Goal: Contribute content: Contribute content

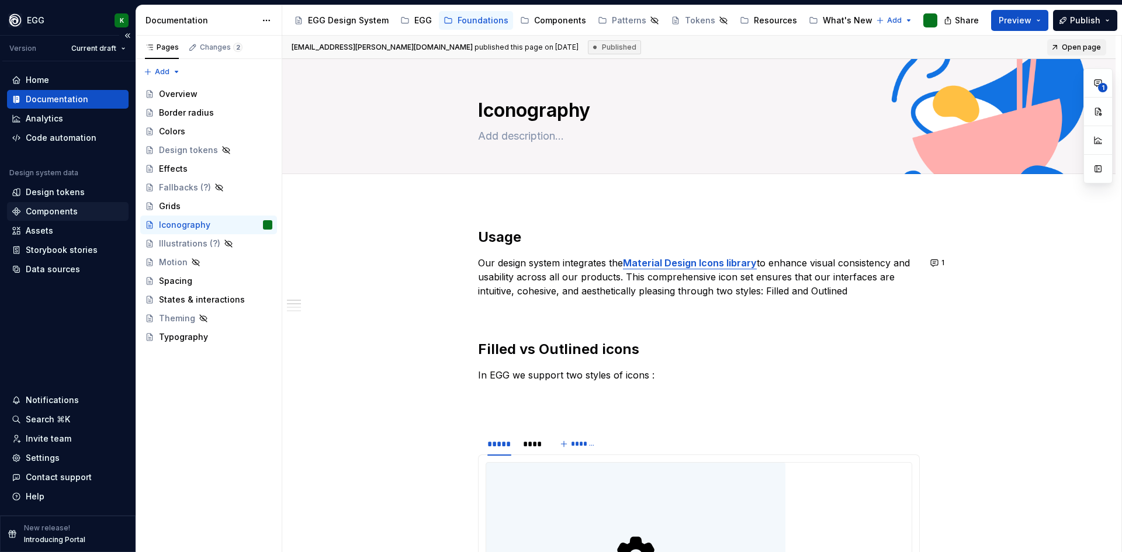
click at [37, 209] on div "Components" at bounding box center [52, 212] width 52 height 12
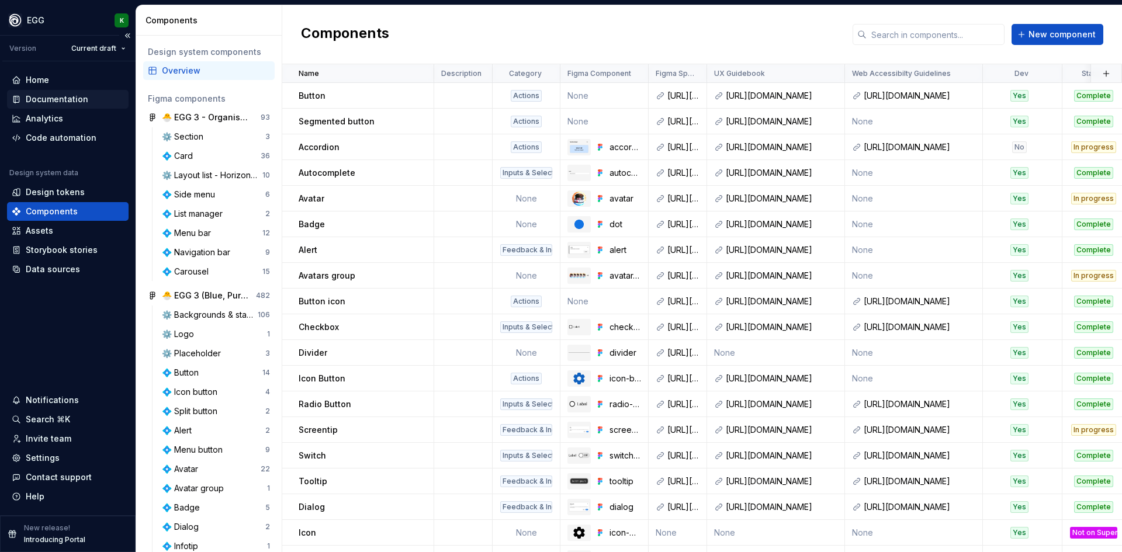
click at [51, 98] on div "Documentation" at bounding box center [57, 99] width 63 height 12
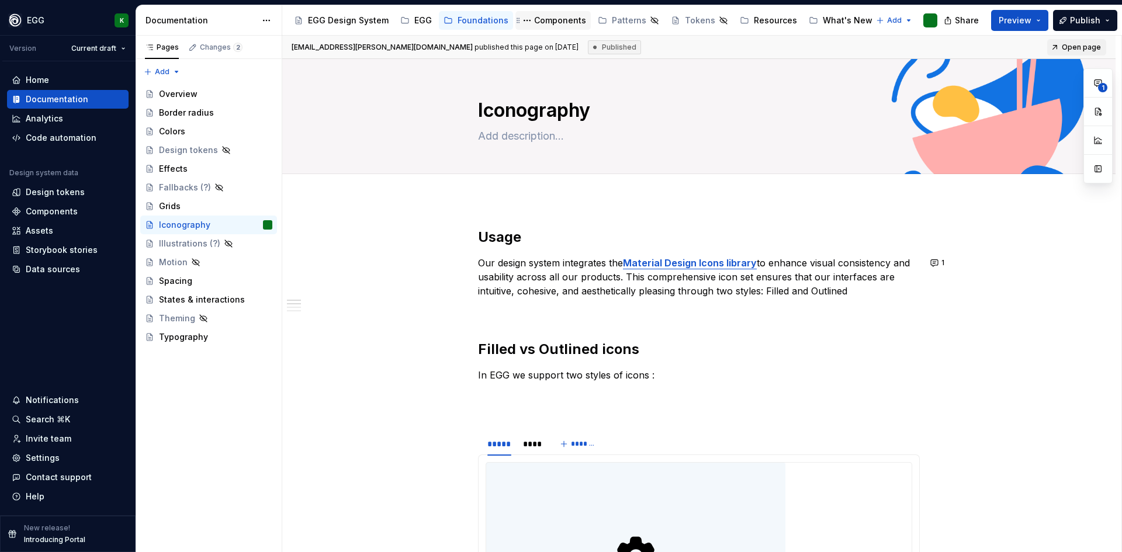
click at [545, 22] on div "Components" at bounding box center [560, 21] width 52 height 12
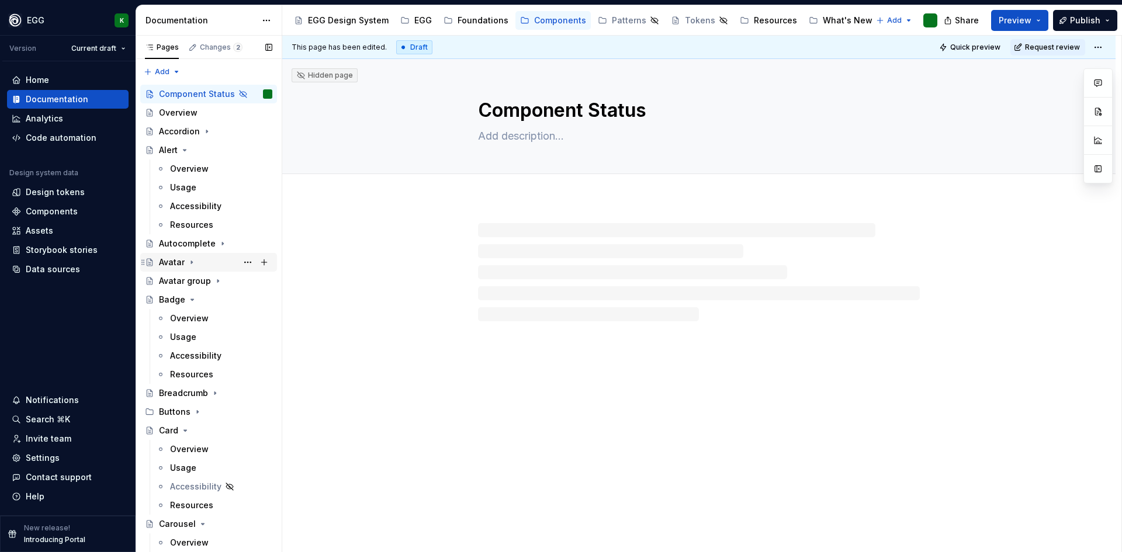
click at [178, 262] on div "Avatar" at bounding box center [172, 263] width 26 height 12
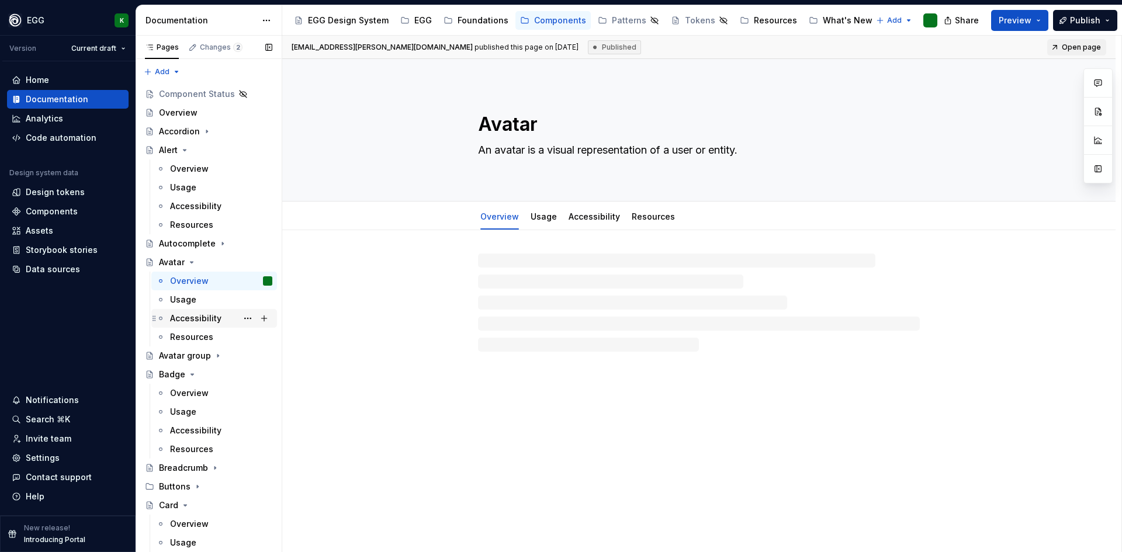
click at [194, 317] on div "Accessibility" at bounding box center [195, 319] width 51 height 12
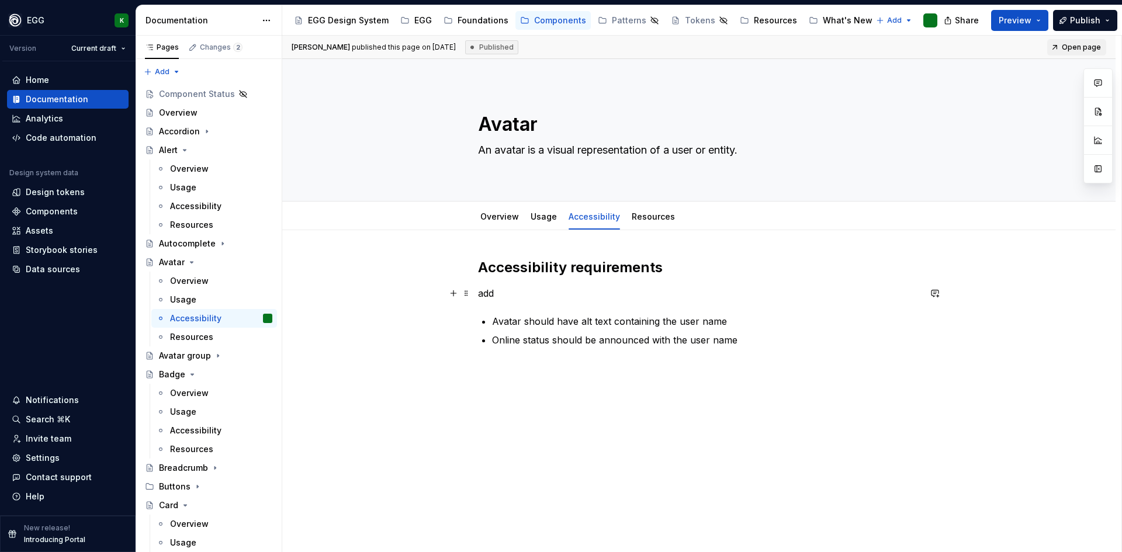
click at [489, 296] on p "add" at bounding box center [699, 293] width 442 height 14
click at [467, 296] on span at bounding box center [466, 293] width 9 height 16
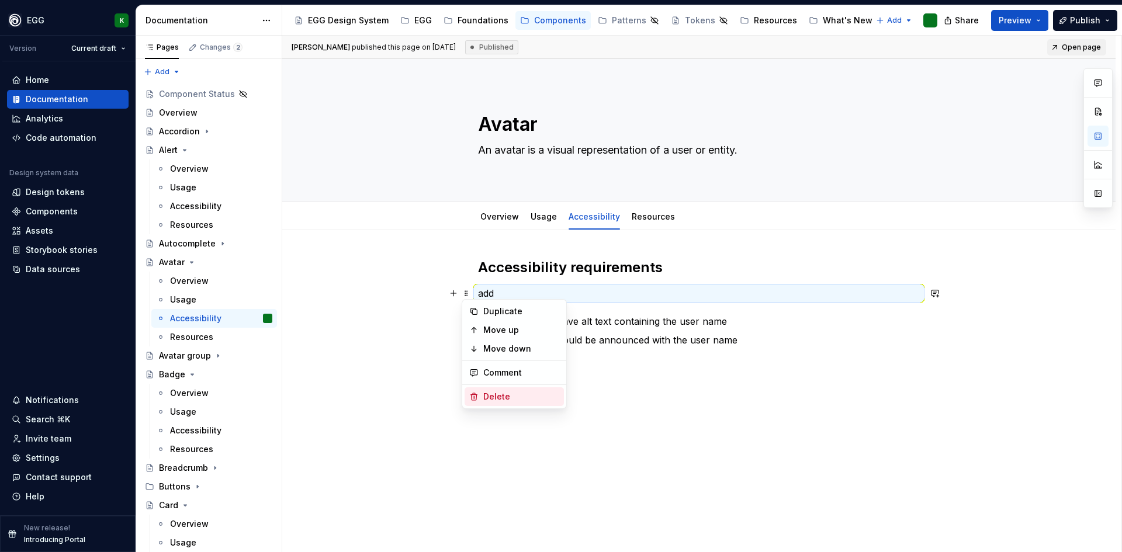
click at [501, 392] on div "Delete" at bounding box center [521, 397] width 76 height 12
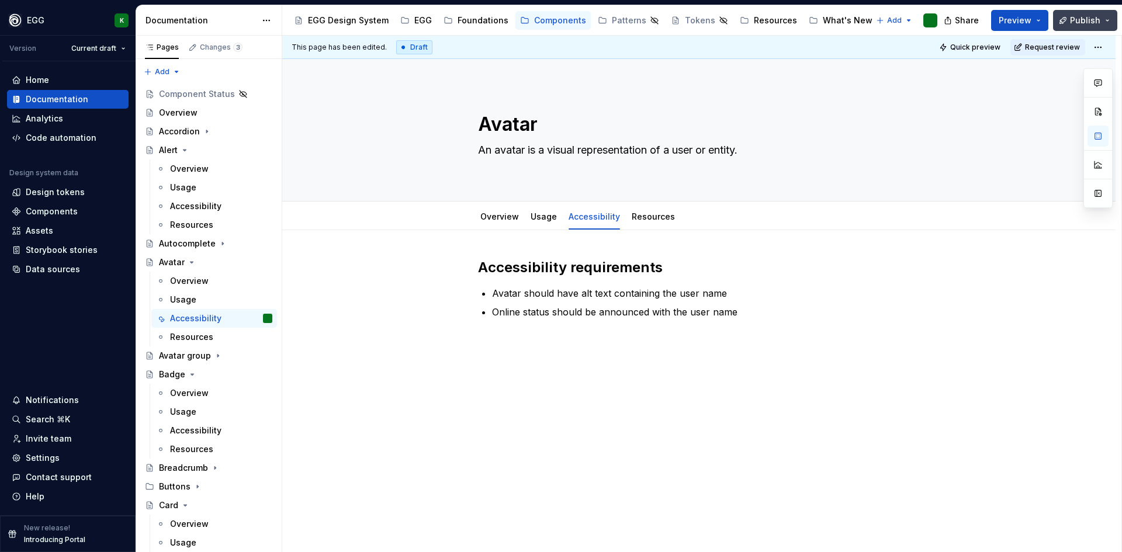
click at [1093, 17] on span "Publish" at bounding box center [1085, 21] width 30 height 12
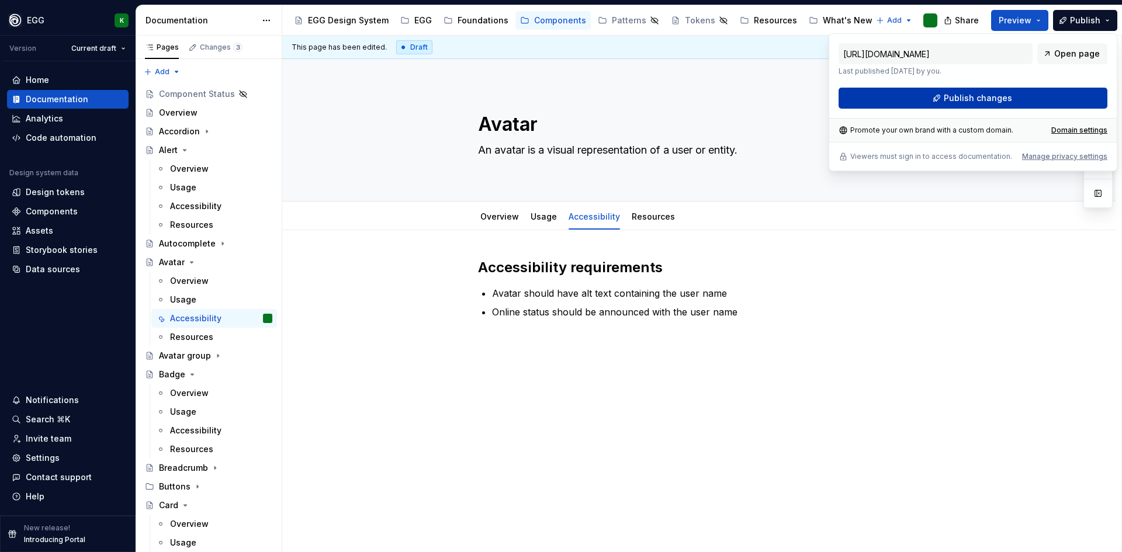
click at [1000, 105] on button "Publish changes" at bounding box center [973, 98] width 269 height 21
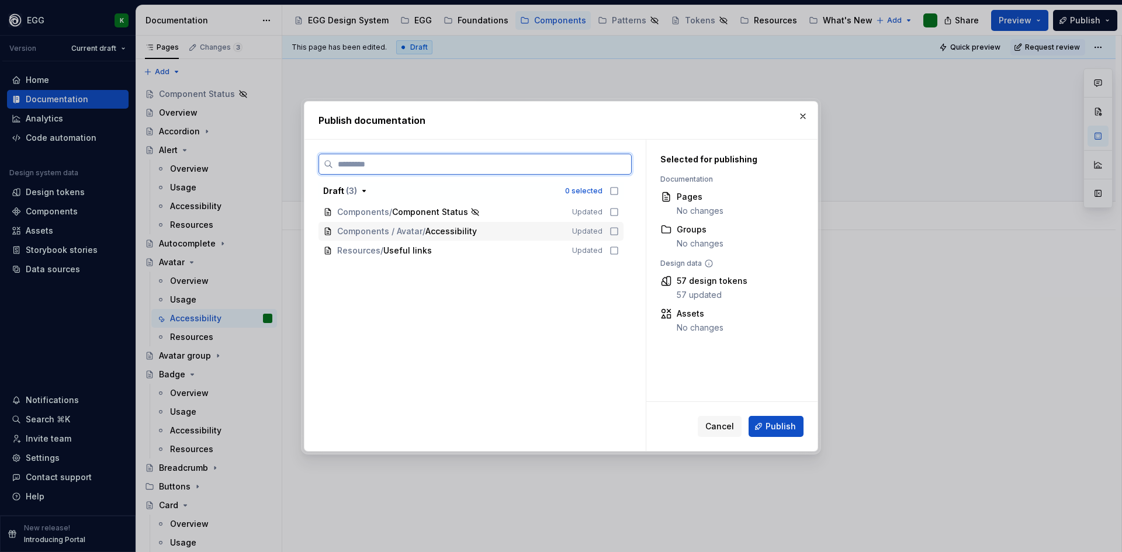
click at [614, 231] on icon at bounding box center [613, 231] width 9 height 9
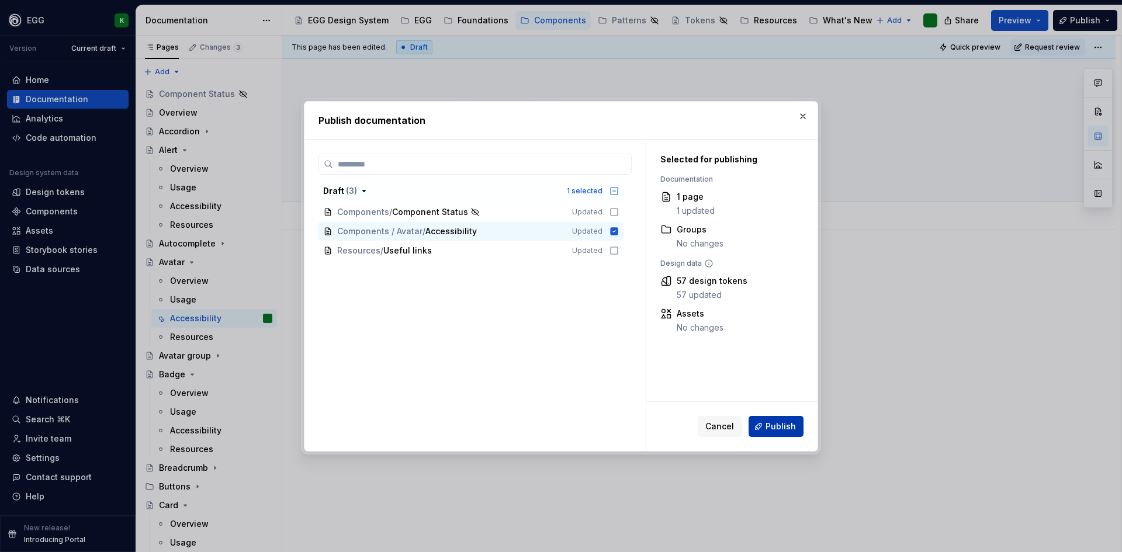
click at [789, 427] on span "Publish" at bounding box center [780, 427] width 30 height 12
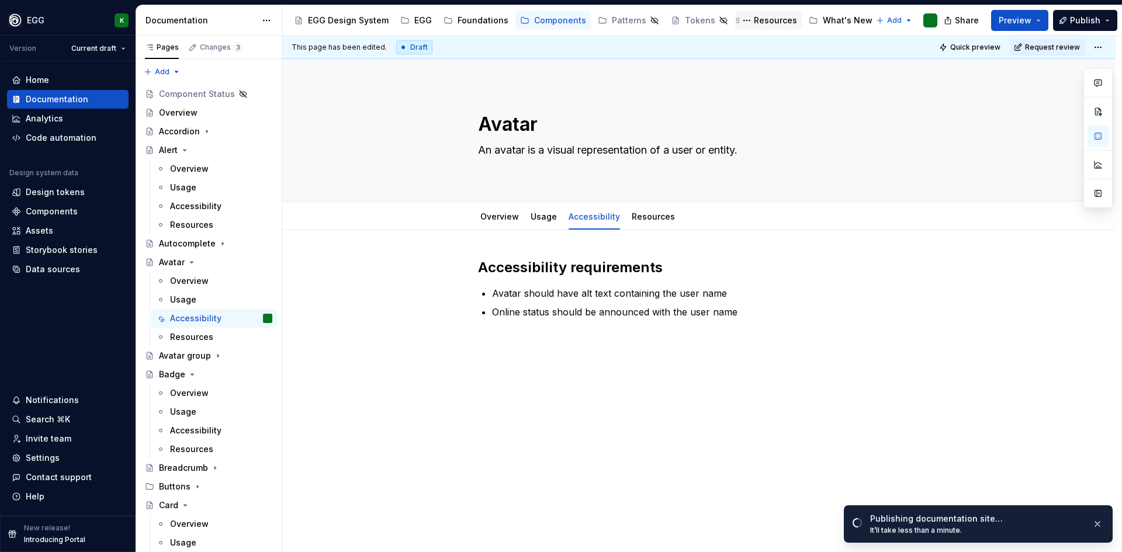
click at [757, 18] on div "Resources" at bounding box center [775, 21] width 43 height 12
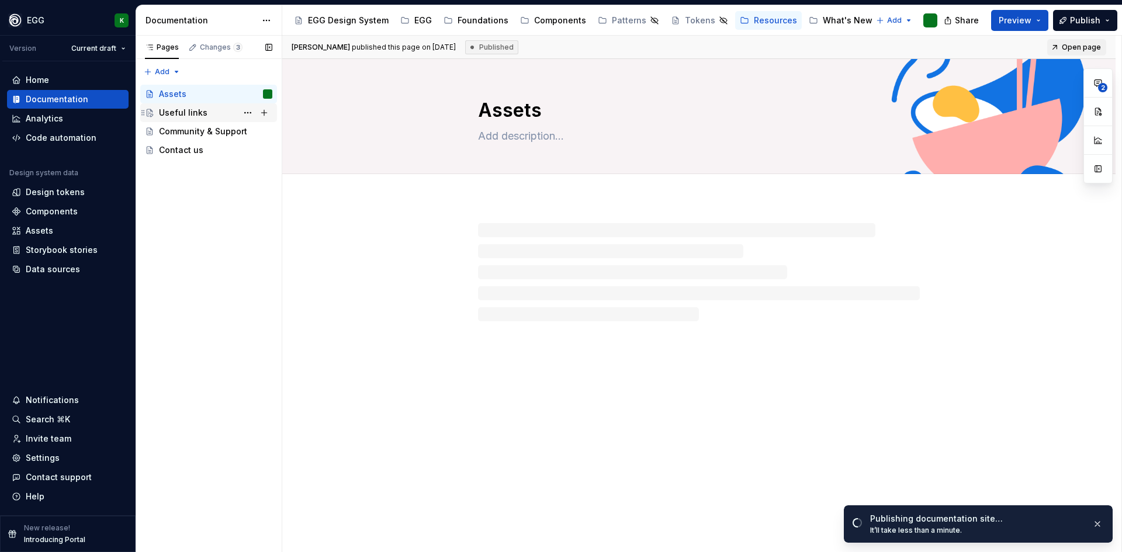
click at [173, 117] on div "Useful links" at bounding box center [183, 113] width 48 height 12
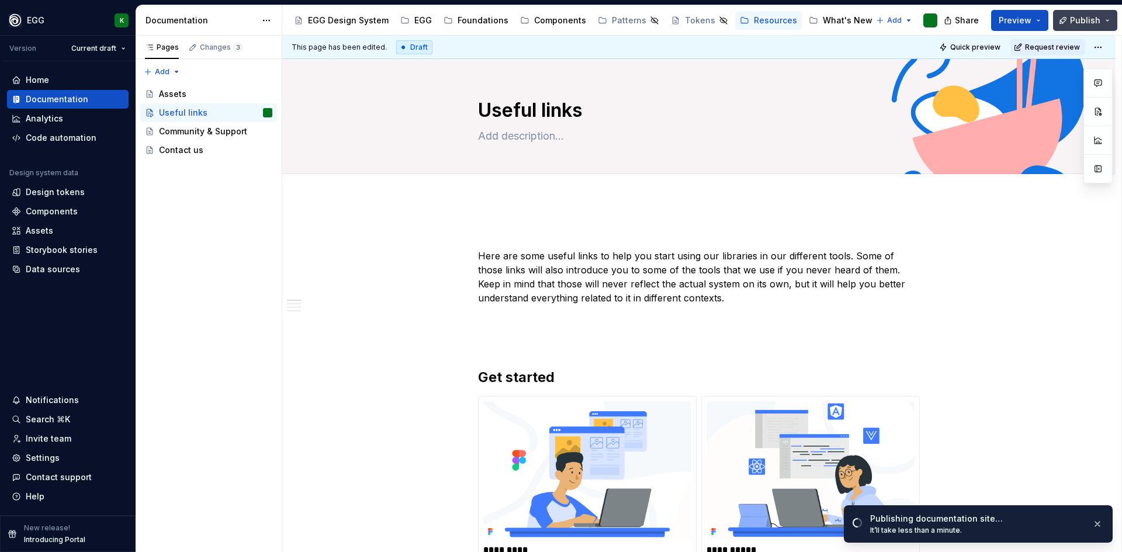
click at [1082, 18] on span "Publish" at bounding box center [1085, 21] width 30 height 12
click at [671, 267] on p "Here are some useful links to help you start using our libraries in our differe…" at bounding box center [699, 277] width 442 height 56
click at [1086, 27] on button "Publish" at bounding box center [1085, 20] width 64 height 21
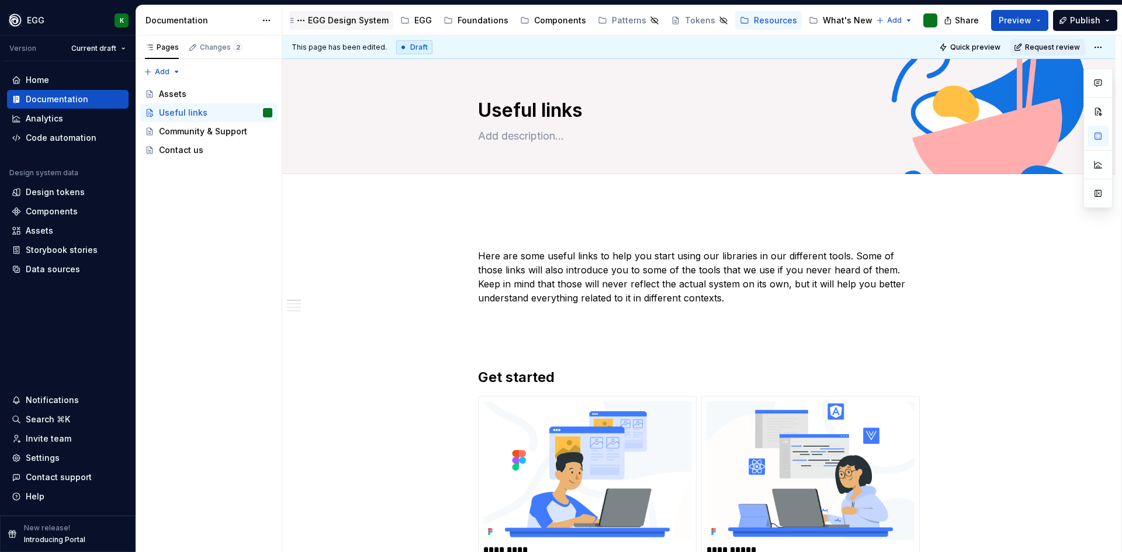
click at [360, 21] on div "EGG Design System" at bounding box center [348, 21] width 81 height 12
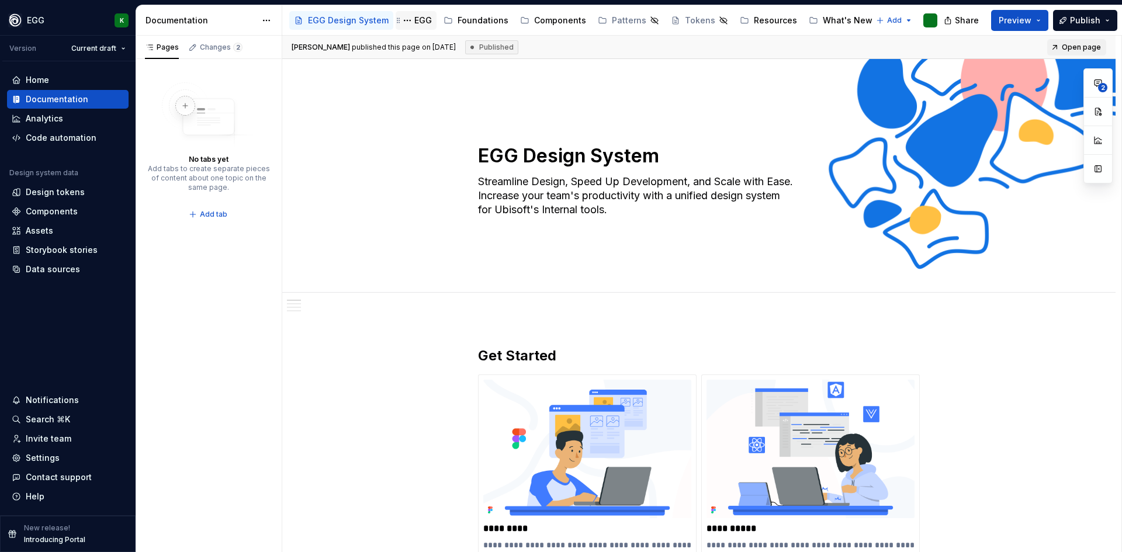
click at [414, 23] on div "EGG" at bounding box center [423, 21] width 18 height 12
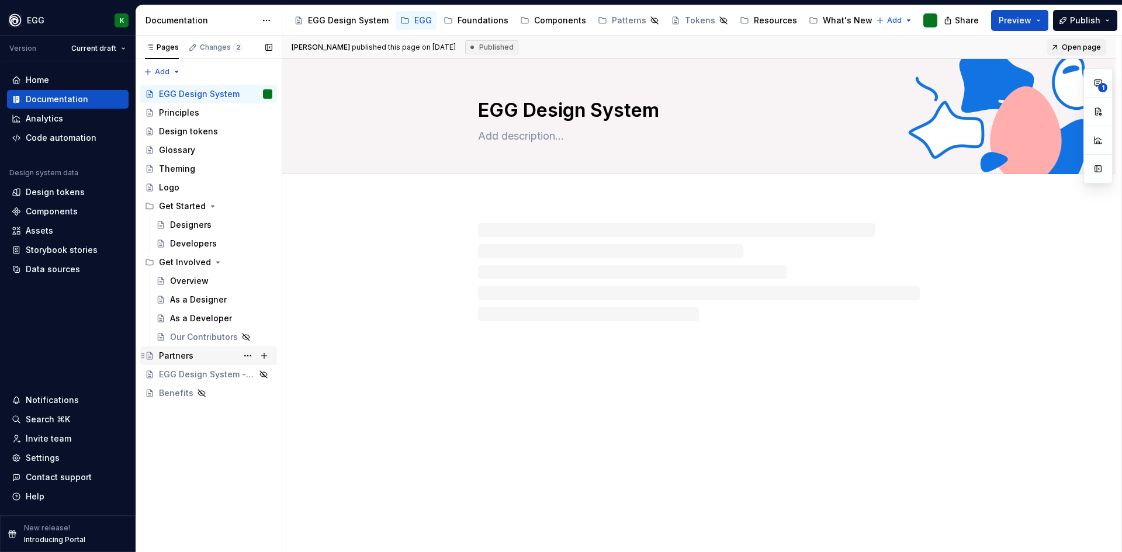
click at [181, 355] on div "Partners" at bounding box center [176, 356] width 34 height 12
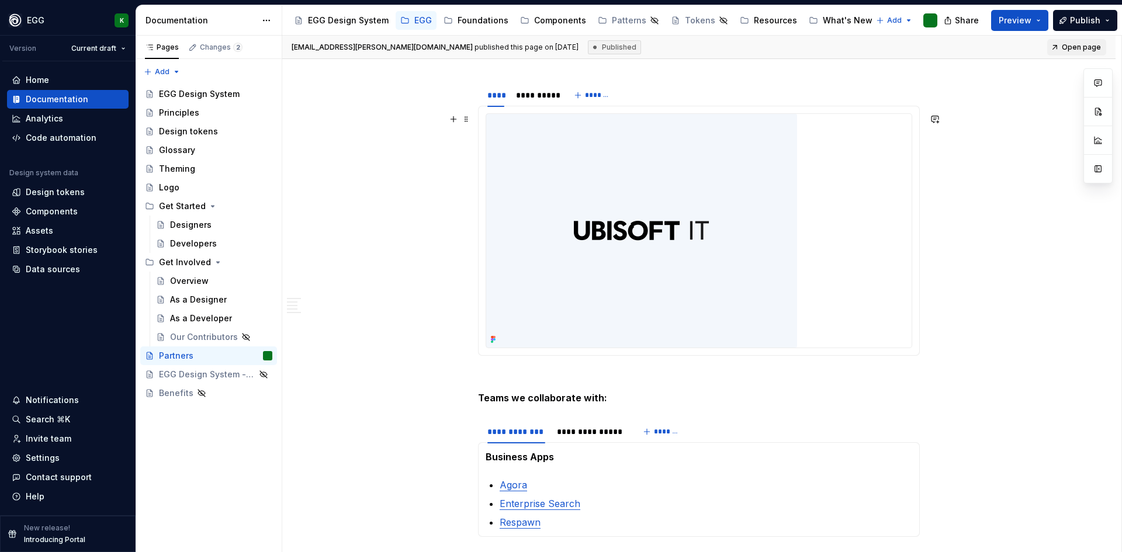
scroll to position [292, 0]
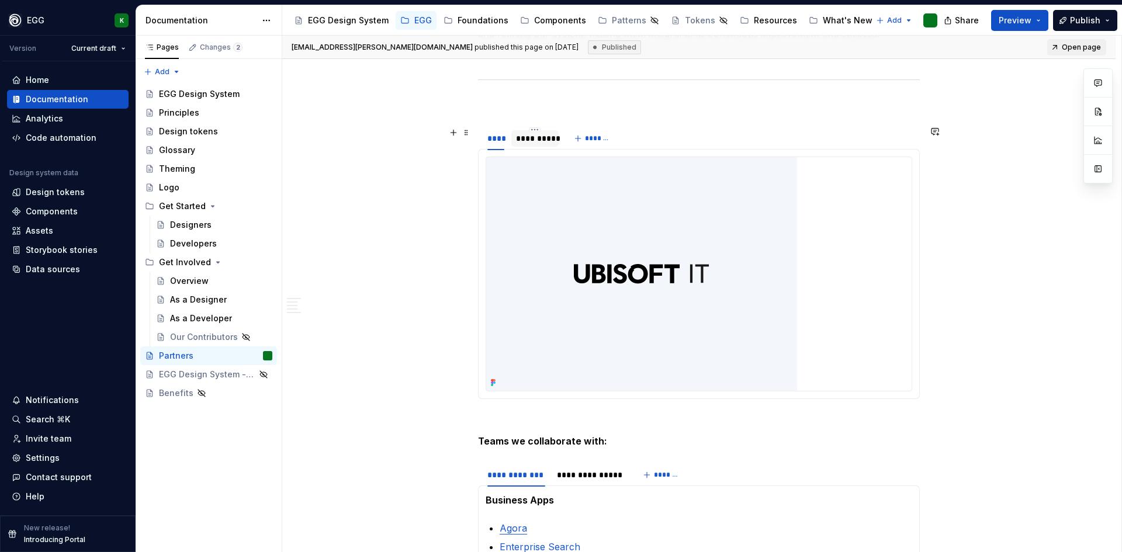
click at [533, 140] on div "**********" at bounding box center [535, 139] width 38 height 12
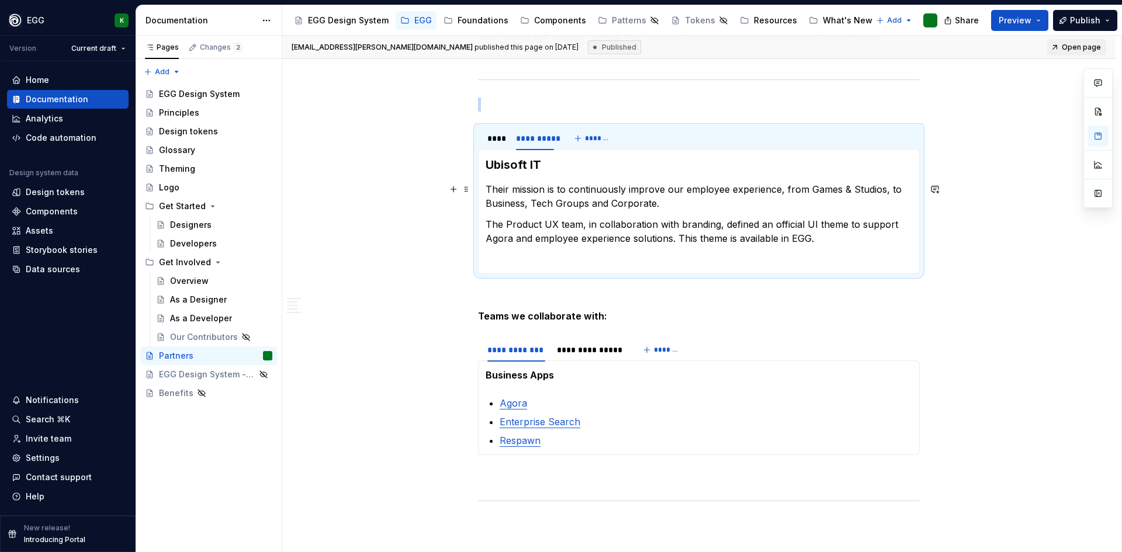
click at [594, 192] on p "Their mission is to continuously improve our employee experience, from Games & …" at bounding box center [699, 196] width 427 height 28
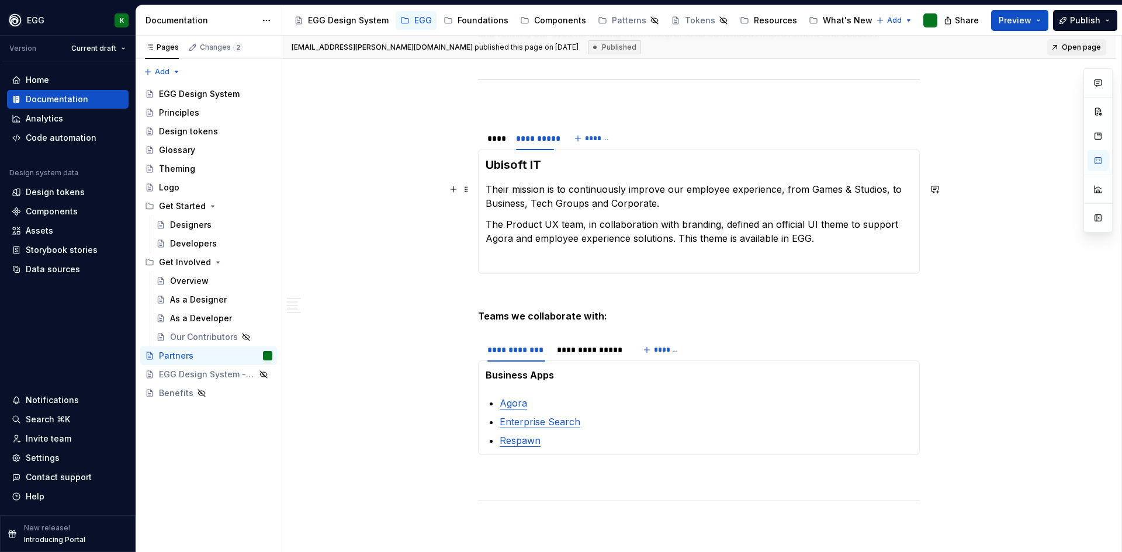
click at [807, 190] on p "Their mission is to continuously improve our employee experience, from Games & …" at bounding box center [699, 196] width 427 height 28
click at [776, 186] on p "Their mission is to continuously improve our employee experience, from Games & …" at bounding box center [699, 196] width 427 height 28
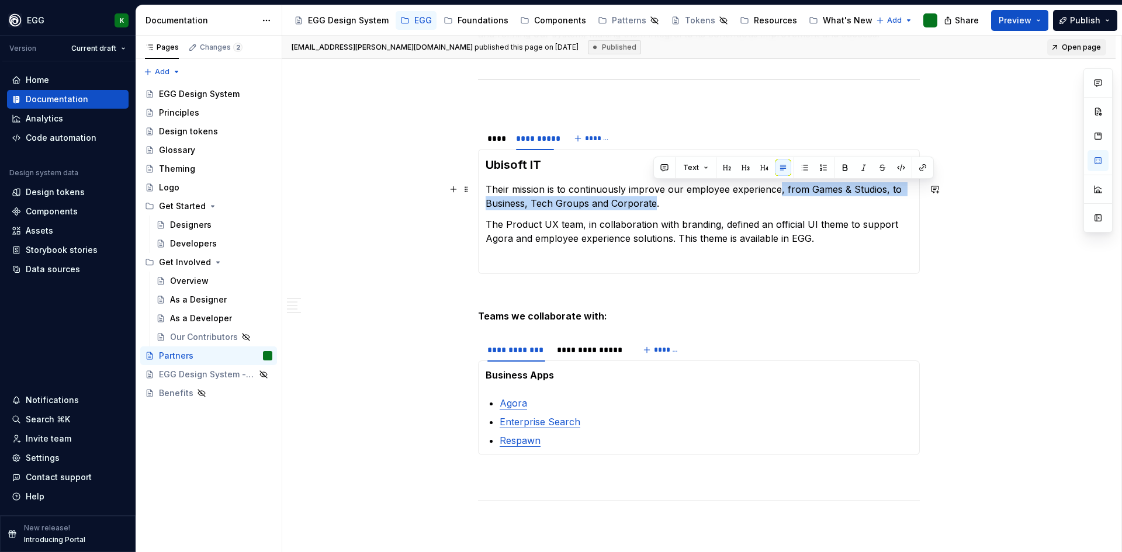
drag, startPoint x: 778, startPoint y: 187, endPoint x: 653, endPoint y: 205, distance: 126.3
click at [653, 205] on p "Their mission is to continuously improve our employee experience, from Games & …" at bounding box center [699, 196] width 427 height 28
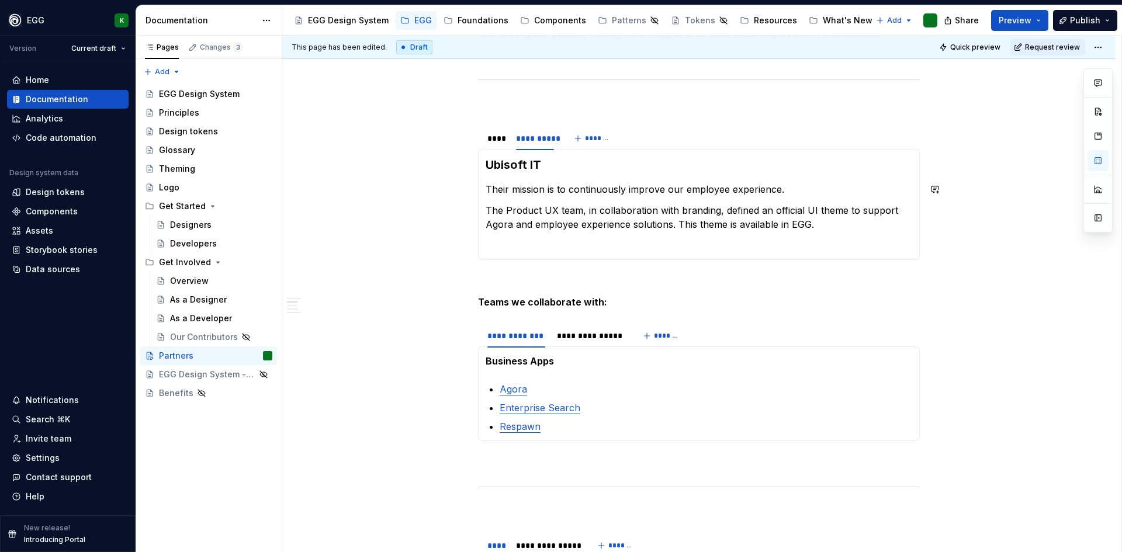
type textarea "*"
click at [548, 209] on p "The Product UX team, in collaboration with branding, defined an official UI the…" at bounding box center [699, 217] width 427 height 28
click at [719, 213] on p "The Product Experience team, in collaboration with branding, defined an officia…" at bounding box center [699, 217] width 427 height 28
click at [798, 208] on p "The Product Experience team, in collaboration with Branding, defined an officia…" at bounding box center [699, 217] width 427 height 28
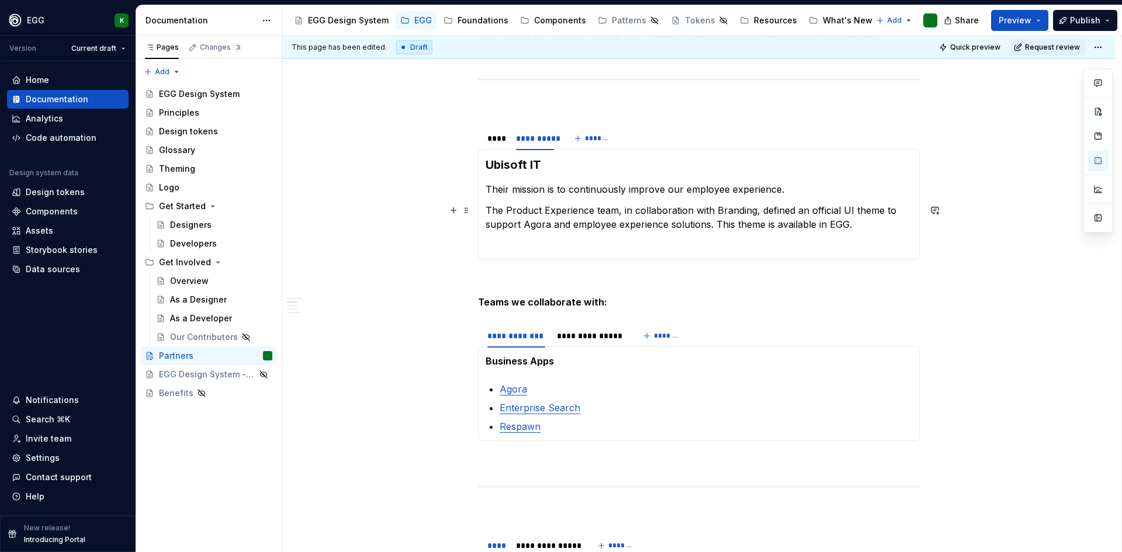
click at [783, 210] on p "The Product Experience team, in collaboration with Branding, defined an officia…" at bounding box center [699, 217] width 427 height 28
click at [760, 214] on p "The Product Experience team, in collaboration with Branding, defined an officia…" at bounding box center [699, 217] width 427 height 28
click at [798, 193] on p "Their mission is to continuously improve our employee experience." at bounding box center [699, 189] width 427 height 14
click at [789, 212] on p "The Product Experience team, in collaboration with Branding, defined an officia…" at bounding box center [699, 217] width 427 height 28
click at [792, 190] on p "Their mission is to continuously improve our employee experience." at bounding box center [699, 189] width 427 height 14
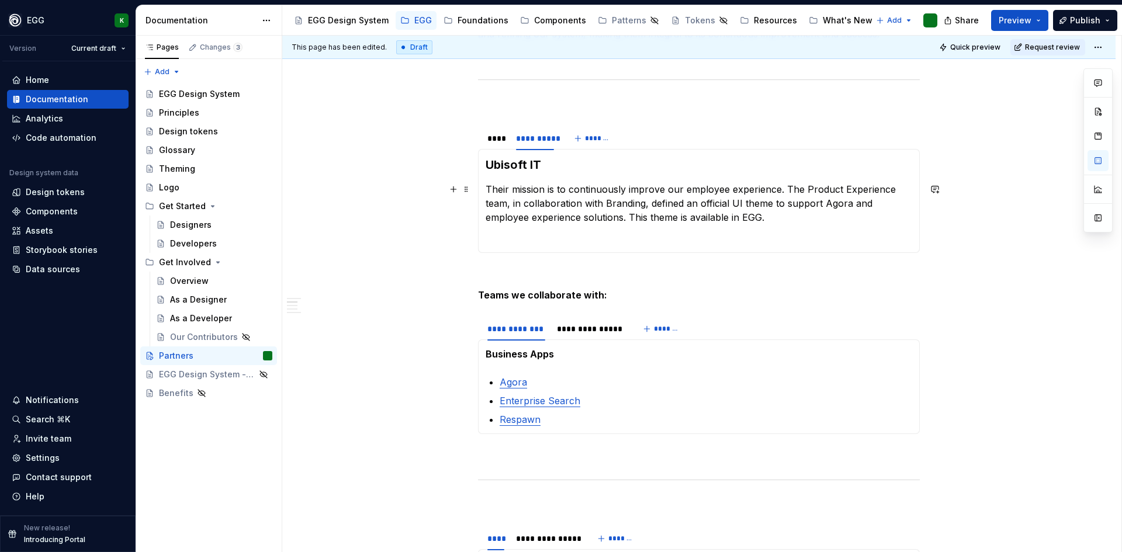
click at [798, 190] on p "Their mission is to continuously improve our employee experience. The Product E…" at bounding box center [699, 203] width 427 height 42
drag, startPoint x: 687, startPoint y: 203, endPoint x: 773, endPoint y: 207, distance: 86.0
click at [773, 207] on p "Their mission is to continuously improve our employee experience. Their Product…" at bounding box center [699, 203] width 427 height 42
click at [735, 207] on p "Their mission is to continuously improve our employee experience. Their Product…" at bounding box center [699, 203] width 427 height 42
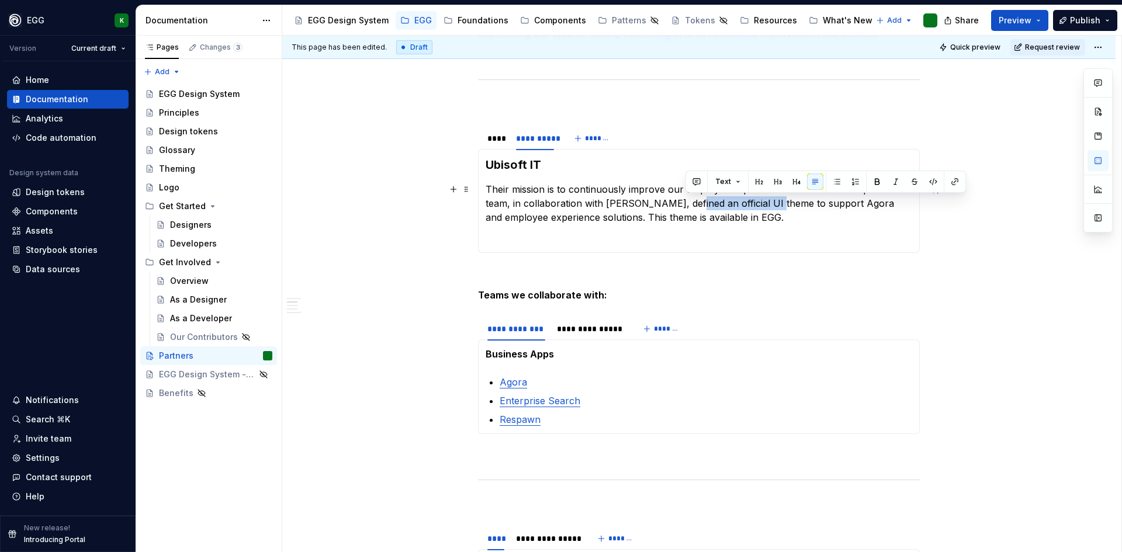
drag, startPoint x: 687, startPoint y: 203, endPoint x: 771, endPoint y: 208, distance: 84.3
click at [771, 208] on p "Their mission is to continuously improve our employee experience. Their Product…" at bounding box center [699, 203] width 427 height 42
click at [569, 226] on section-item-column "Ubisoft IT Their mission is to continuously improve our employee experience. Th…" at bounding box center [699, 201] width 427 height 89
click at [617, 213] on p "Their mission is to continuously improve our employee experience. Their Product…" at bounding box center [699, 203] width 427 height 42
click at [638, 218] on p "Their mission is to continuously improve our employee experience. Their Product…" at bounding box center [699, 203] width 427 height 42
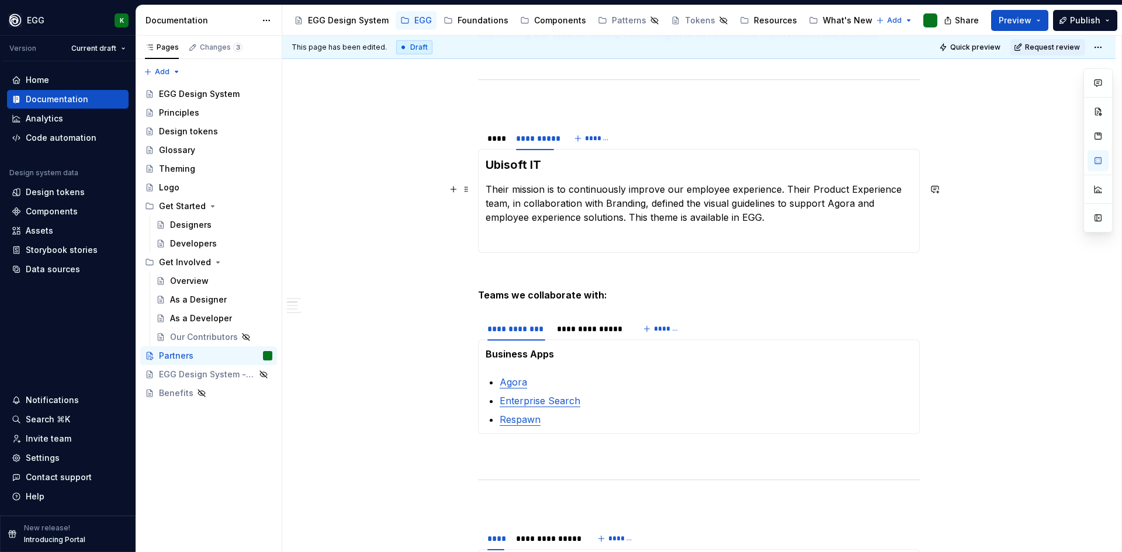
click at [802, 201] on p "Their mission is to continuously improve our employee experience. Their Product…" at bounding box center [699, 203] width 427 height 42
click at [622, 219] on p "Their mission is to continuously improve our employee experience. Their Product…" at bounding box center [699, 203] width 427 height 42
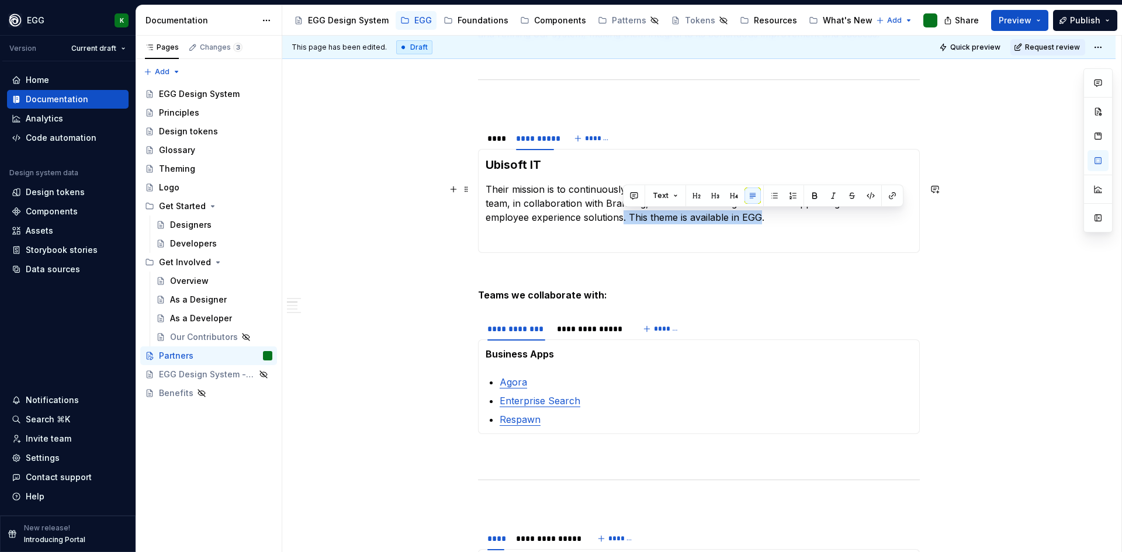
drag, startPoint x: 622, startPoint y: 219, endPoint x: 761, endPoint y: 221, distance: 139.1
click at [761, 221] on p "Their mission is to continuously improve our employee experience. Their Product…" at bounding box center [699, 203] width 427 height 42
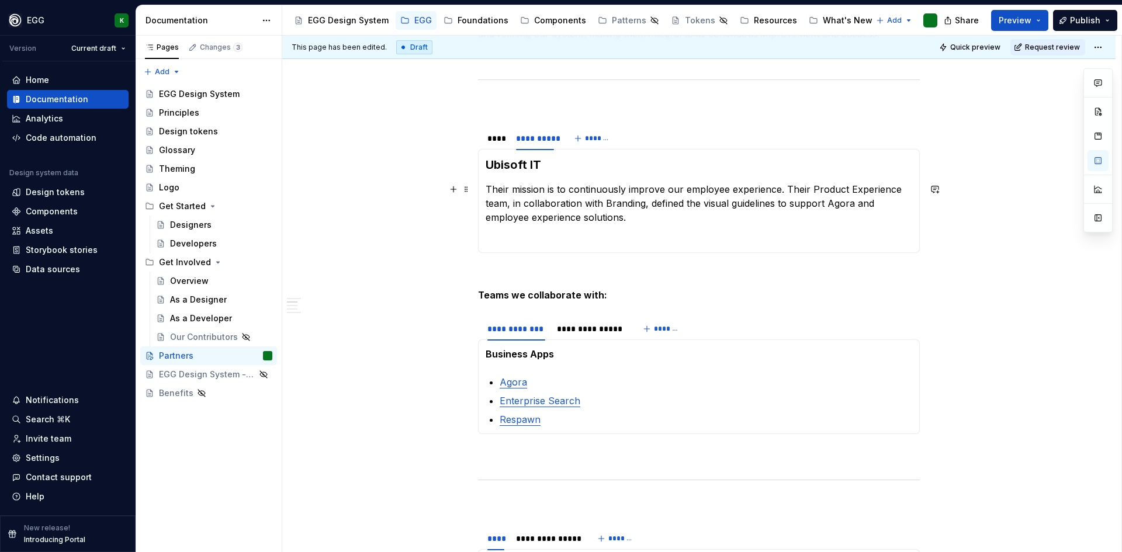
click at [650, 209] on p "Their mission is to continuously improve our employee experience. Their Product…" at bounding box center [699, 203] width 427 height 42
click at [684, 202] on p "Their mission is to continuously improve our employee experience. Their Product…" at bounding box center [699, 203] width 427 height 42
click at [581, 236] on p at bounding box center [699, 238] width 427 height 14
click at [513, 198] on p "Their mission is to continuously improve our employee experience. Their Product…" at bounding box center [699, 203] width 427 height 42
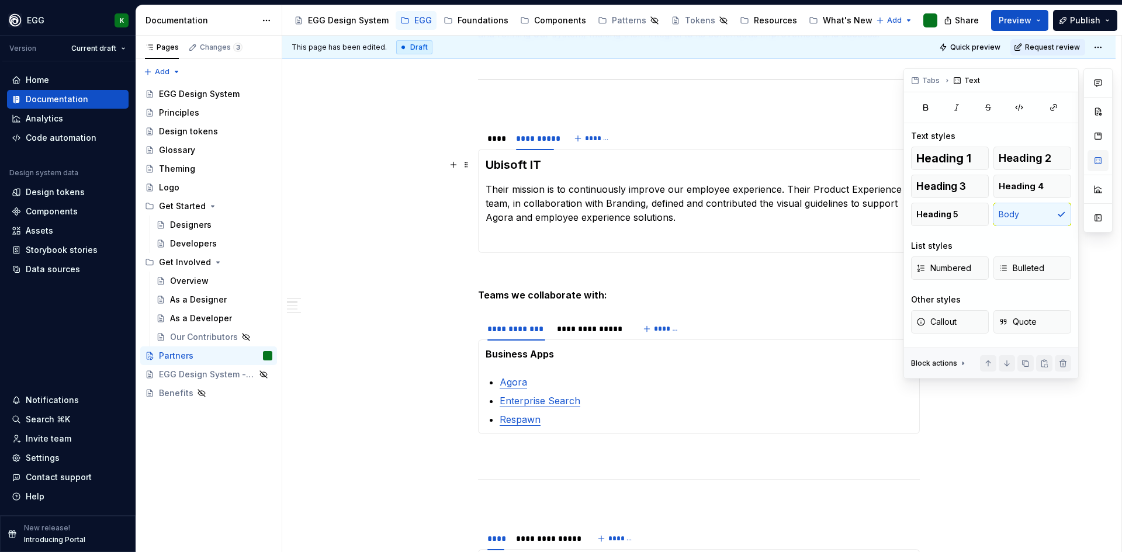
click at [1099, 161] on button "button" at bounding box center [1097, 160] width 21 height 21
click at [652, 171] on h3 "Ubisoft IT" at bounding box center [699, 165] width 427 height 16
click at [468, 136] on span at bounding box center [466, 132] width 9 height 16
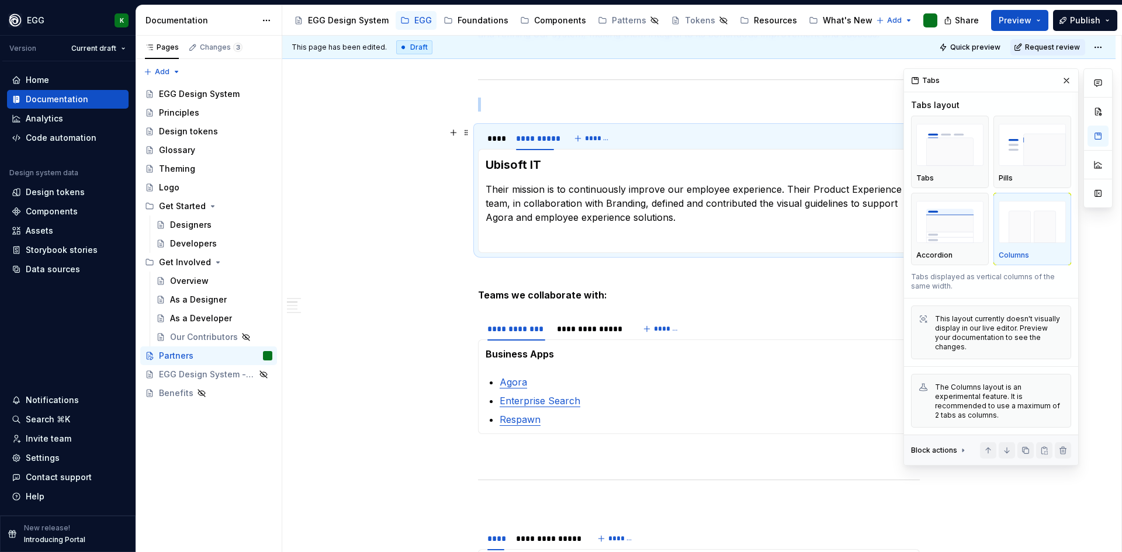
click at [1055, 237] on img "button" at bounding box center [1032, 222] width 67 height 43
click at [963, 149] on img "button" at bounding box center [949, 145] width 67 height 43
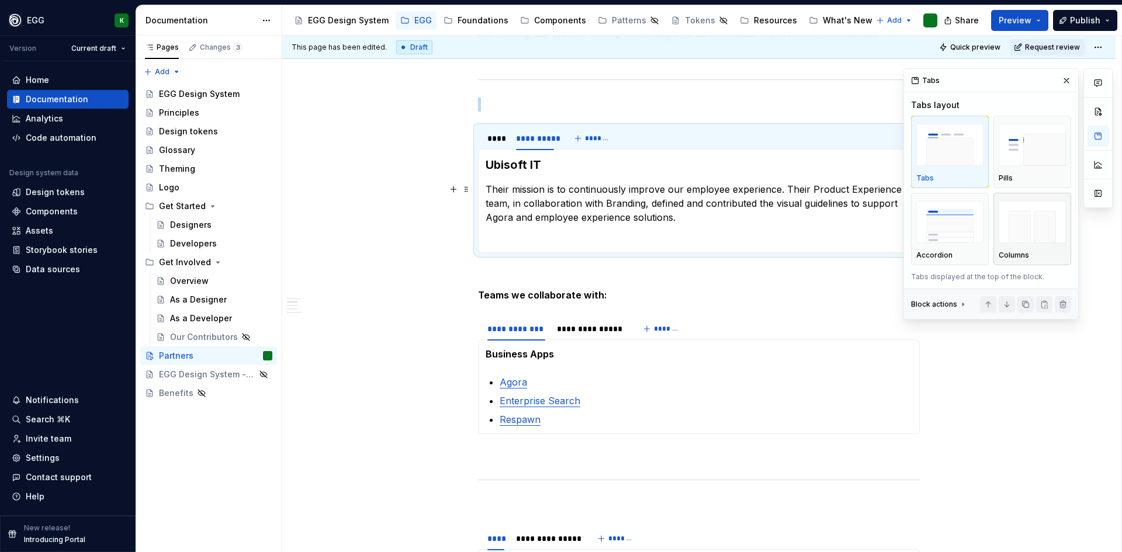
click at [1027, 224] on img "button" at bounding box center [1032, 222] width 67 height 43
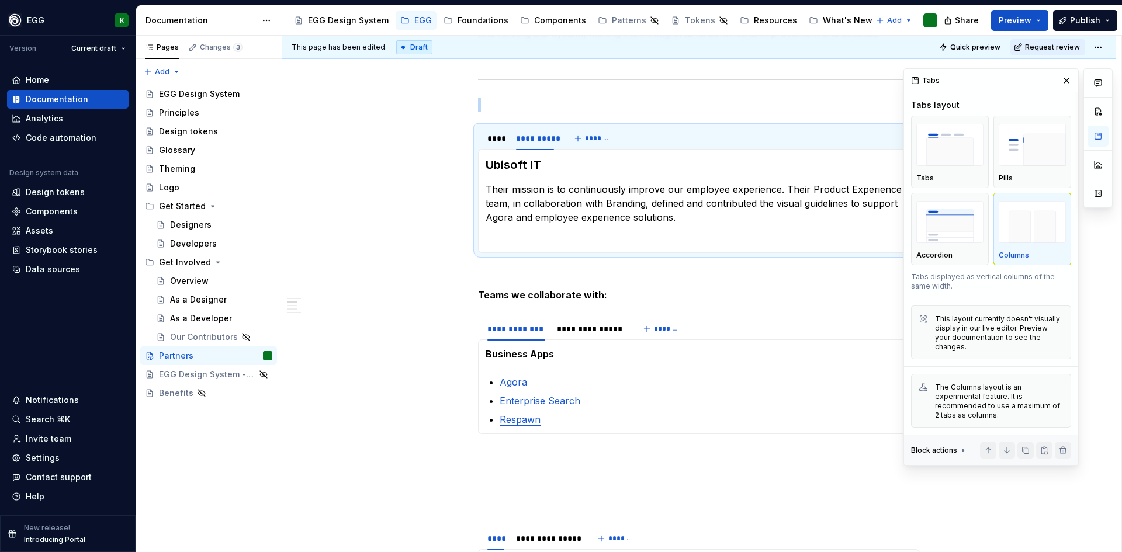
scroll to position [234, 0]
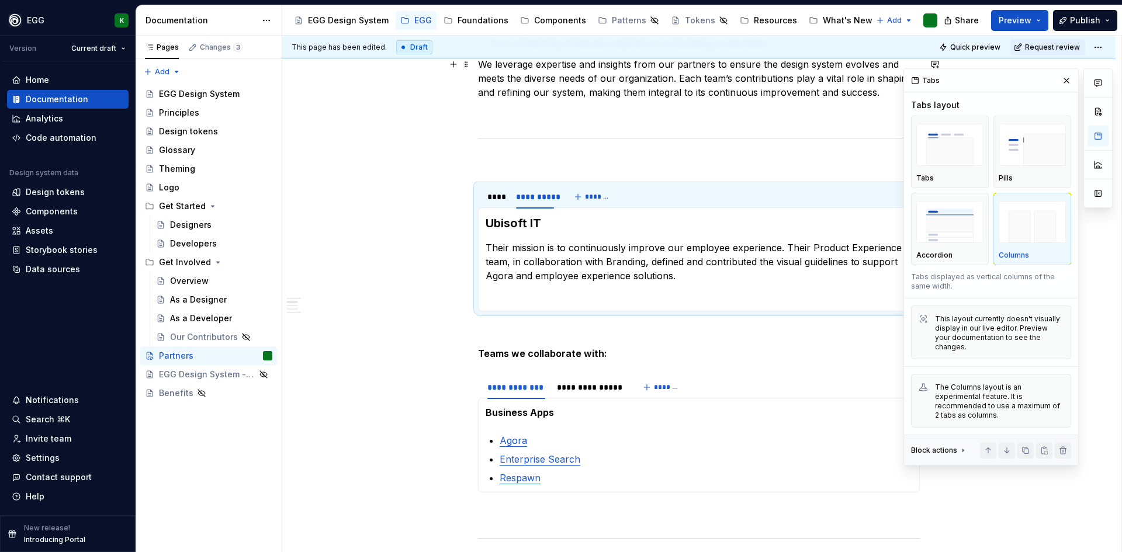
click at [921, 82] on div "Tabs" at bounding box center [925, 80] width 37 height 16
click at [1023, 225] on img "button" at bounding box center [1032, 222] width 67 height 43
click at [1009, 331] on div "This layout currently doesn't visually display in our live editor. Preview your…" at bounding box center [999, 332] width 129 height 37
click at [978, 393] on div "The Columns layout is an experimental feature. It is recommended to use a maxim…" at bounding box center [999, 401] width 129 height 37
click at [949, 446] on div "Block actions" at bounding box center [934, 450] width 46 height 9
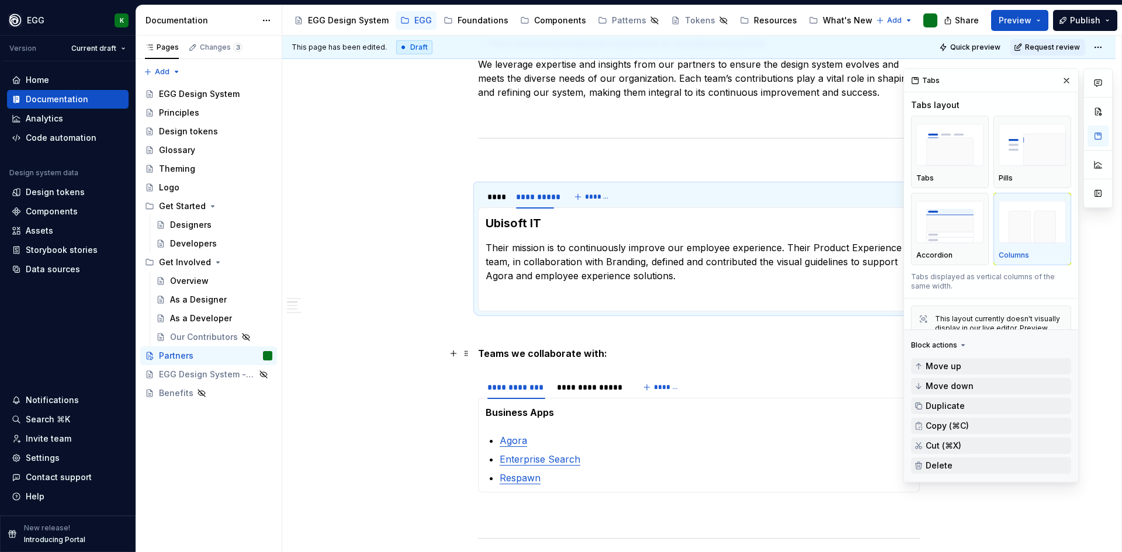
click at [940, 347] on div "Block actions" at bounding box center [934, 345] width 46 height 9
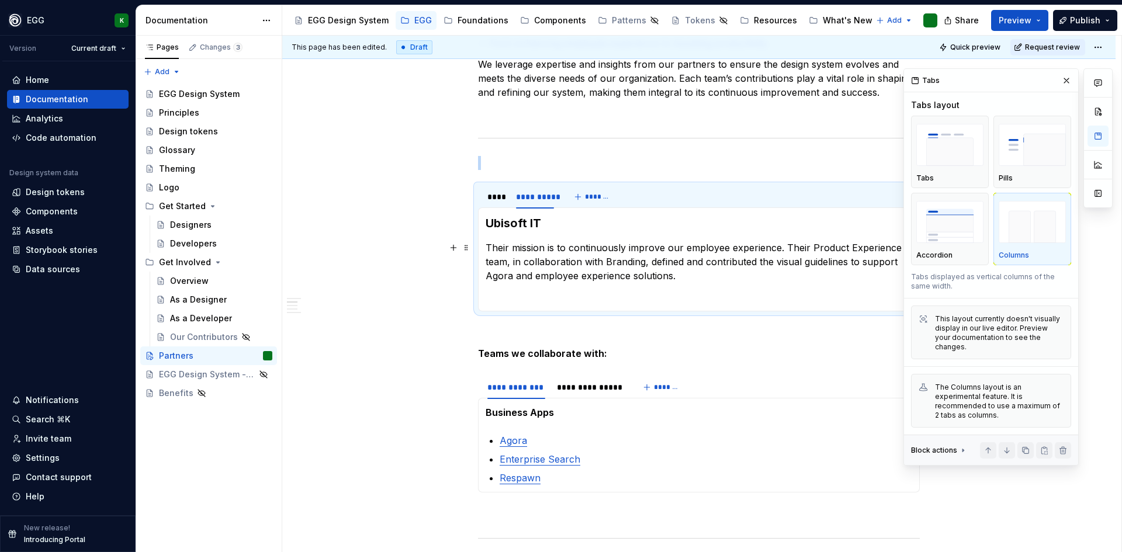
click at [712, 281] on p "Their mission is to continuously improve our employee experience. Their Product…" at bounding box center [699, 262] width 427 height 42
click at [667, 279] on p "Their mission is to continuously improve our employee experience. Their Product…" at bounding box center [699, 262] width 427 height 42
click at [679, 274] on p "Their mission is to continuously improve our employee experience. Their Product…" at bounding box center [699, 262] width 427 height 42
click at [675, 278] on p "Their mission is to continuously improve our employee experience. Their Product…" at bounding box center [699, 262] width 427 height 42
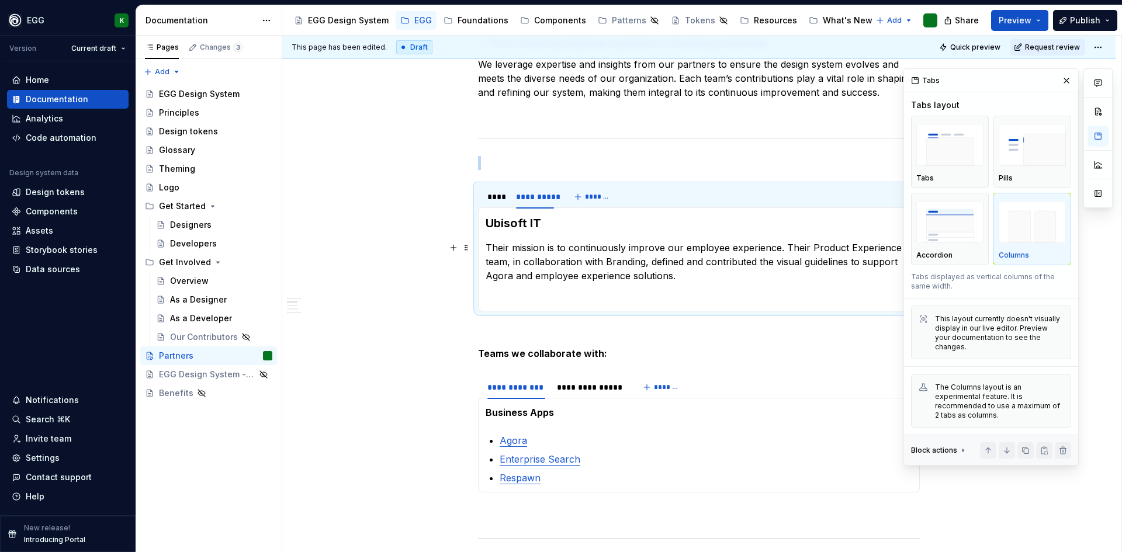
click at [675, 278] on p "Their mission is to continuously improve our employee experience. Their Product…" at bounding box center [699, 262] width 427 height 42
click at [1067, 83] on button "button" at bounding box center [1066, 80] width 16 height 16
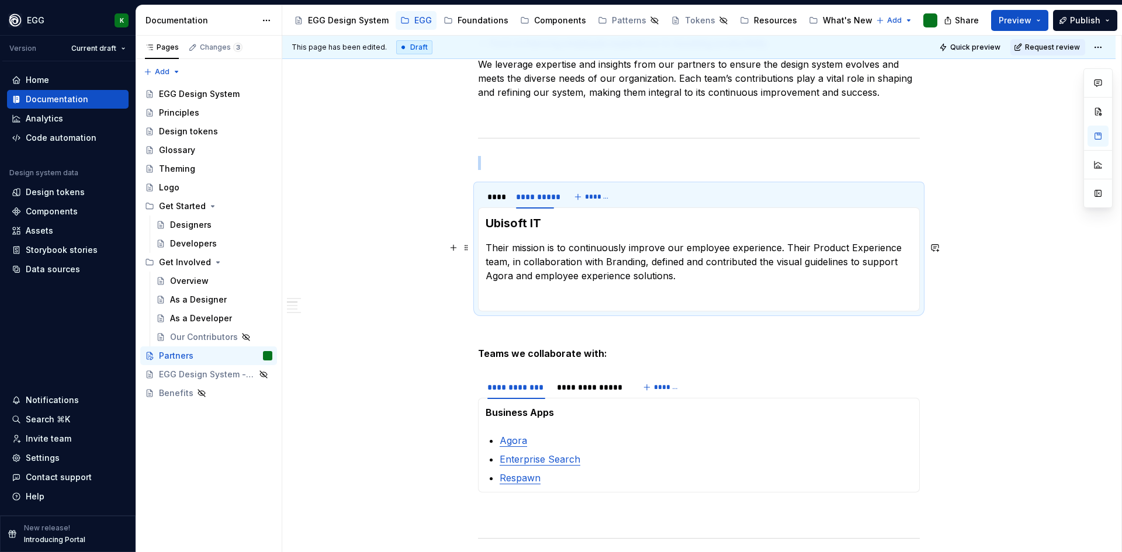
click at [677, 259] on p "Their mission is to continuously improve our employee experience. Their Product…" at bounding box center [699, 262] width 427 height 42
click at [676, 279] on p "Their mission is to continuously improve our employee experience. Their Product…" at bounding box center [699, 262] width 427 height 42
drag, startPoint x: 676, startPoint y: 279, endPoint x: 650, endPoint y: 287, distance: 27.4
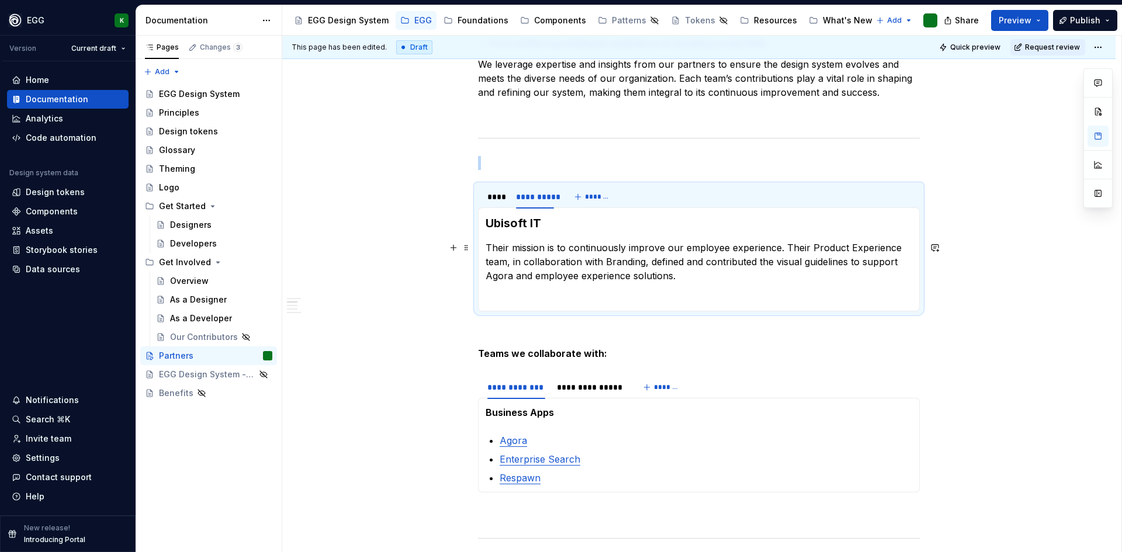
click at [676, 279] on p "Their mission is to continuously improve our employee experience. Their Product…" at bounding box center [699, 262] width 427 height 42
click at [525, 299] on p at bounding box center [699, 297] width 427 height 14
click at [468, 300] on span at bounding box center [466, 297] width 9 height 16
click at [612, 300] on p at bounding box center [699, 297] width 427 height 14
click at [644, 267] on p "Their mission is to continuously improve our employee experience. Their Product…" at bounding box center [699, 262] width 427 height 42
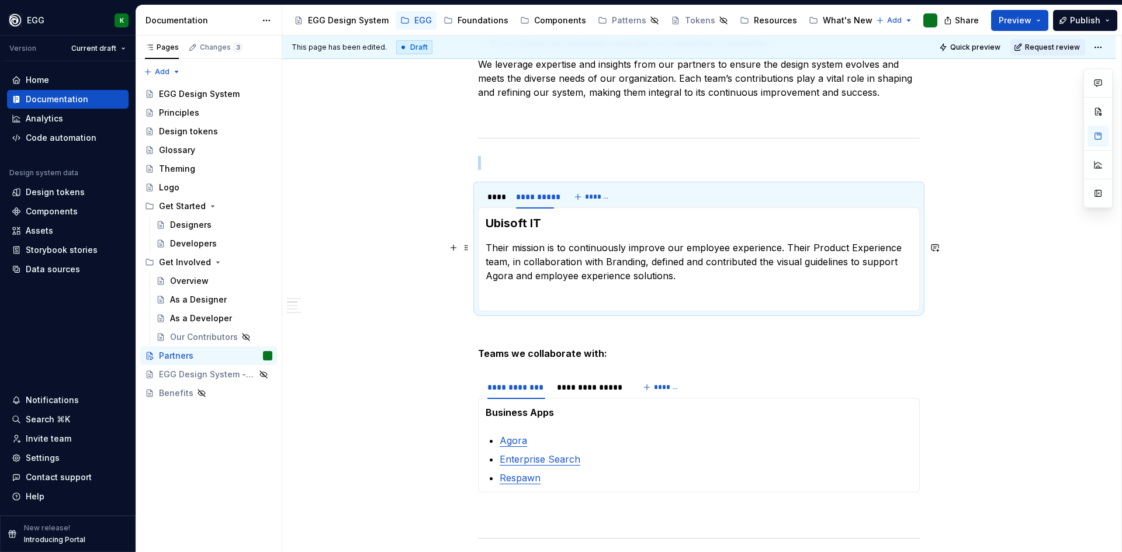
click at [667, 269] on p "Their mission is to continuously improve our employee experience. Their Product…" at bounding box center [699, 262] width 427 height 42
click at [675, 276] on p "Their mission is to continuously improve our employee experience. Their Product…" at bounding box center [699, 262] width 427 height 42
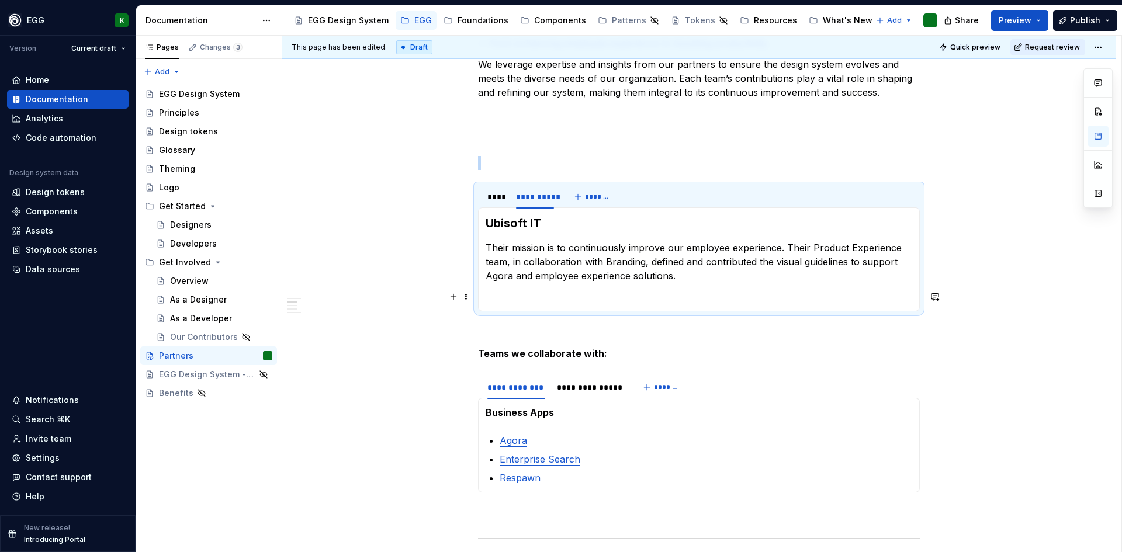
click at [557, 290] on p at bounding box center [699, 297] width 427 height 14
click at [555, 292] on p at bounding box center [699, 297] width 427 height 14
click at [605, 271] on p "Their mission is to continuously improve our employee experience. Their Product…" at bounding box center [699, 262] width 427 height 42
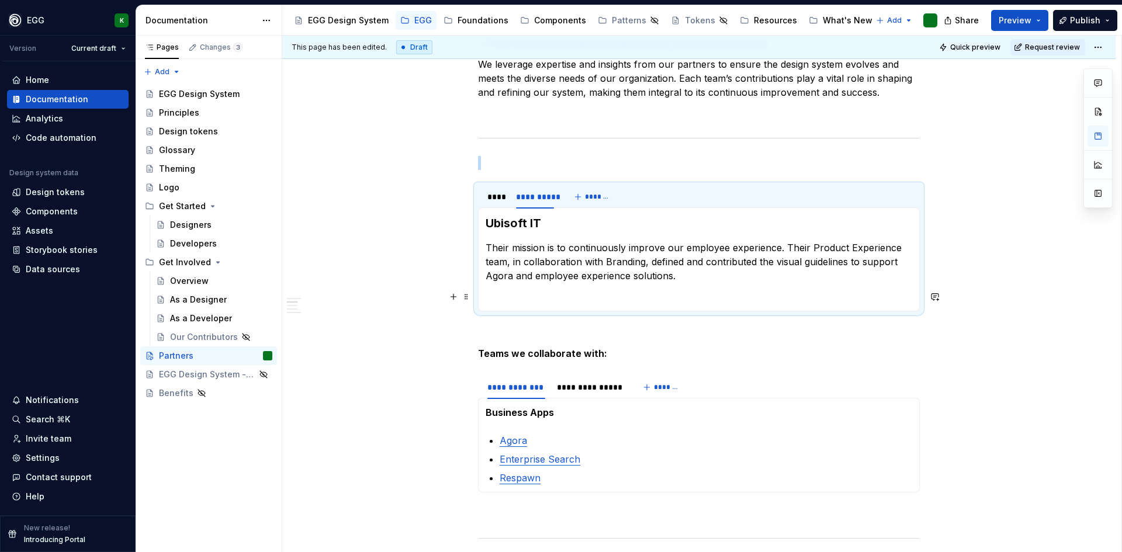
click at [526, 297] on p at bounding box center [699, 297] width 427 height 14
click at [1028, 20] on span "Preview" at bounding box center [1015, 21] width 33 height 12
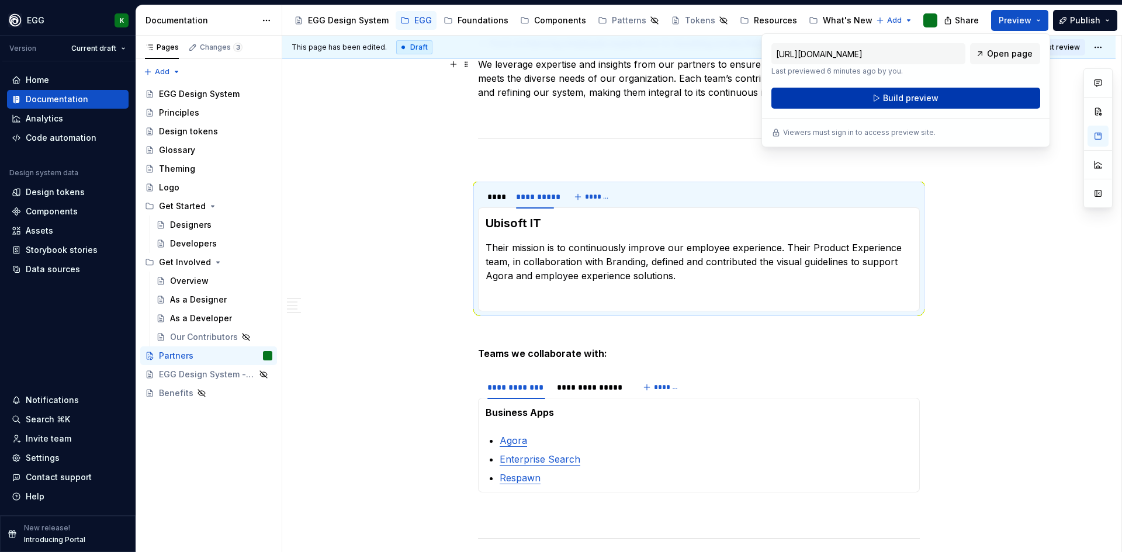
click at [925, 96] on span "Build preview" at bounding box center [911, 98] width 56 height 12
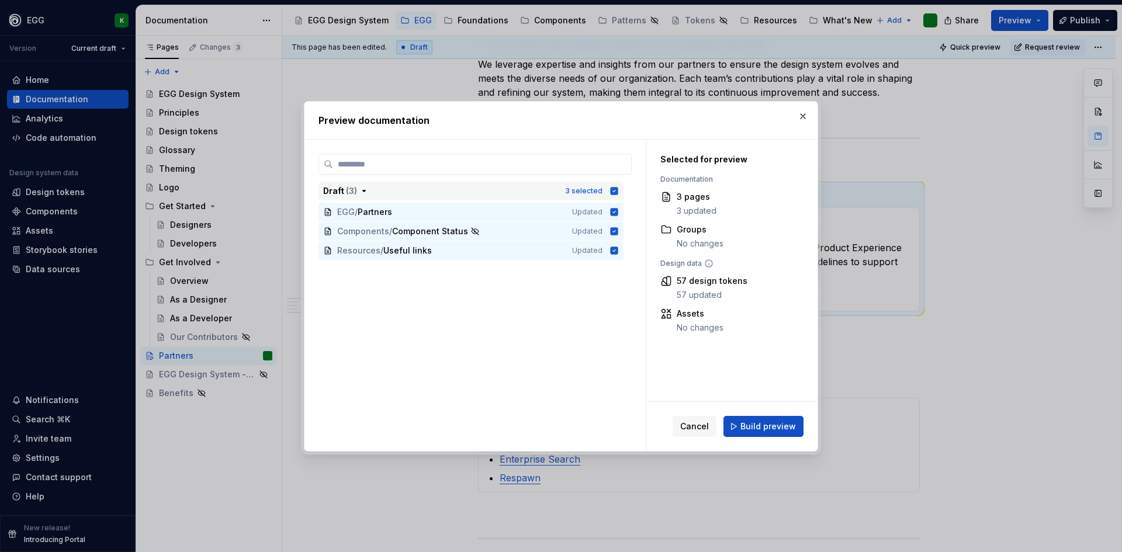
click at [612, 190] on icon "button" at bounding box center [615, 191] width 8 height 8
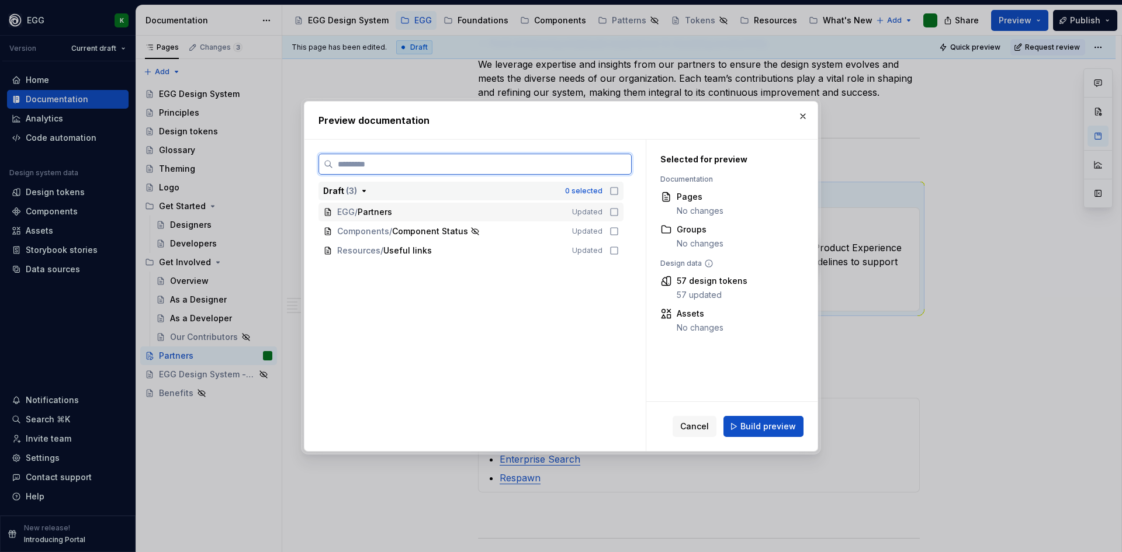
click at [613, 210] on icon at bounding box center [613, 211] width 9 height 9
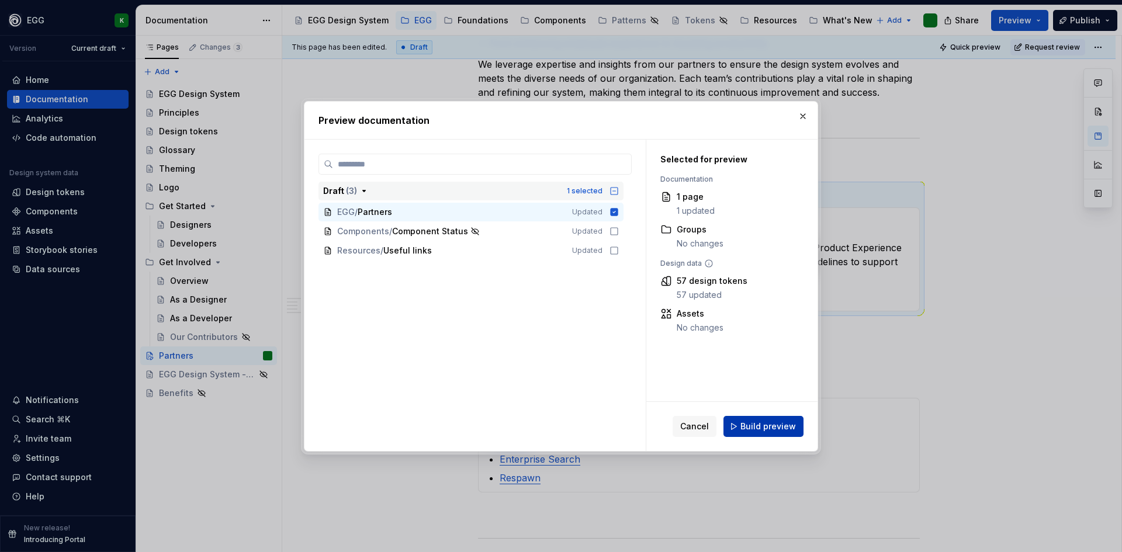
click at [746, 421] on span "Build preview" at bounding box center [768, 427] width 56 height 12
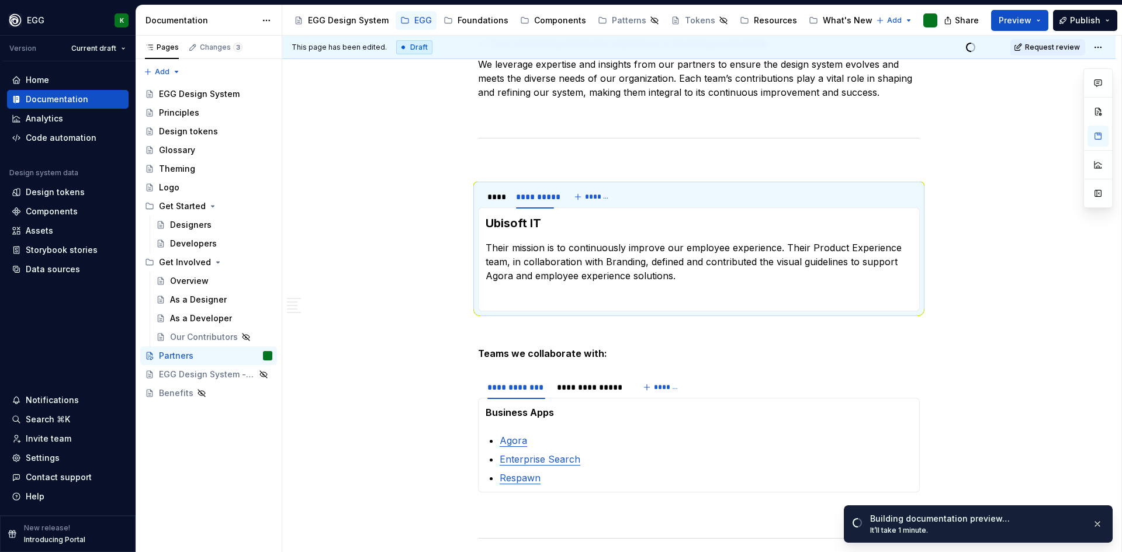
type textarea "*"
